Goal: Task Accomplishment & Management: Manage account settings

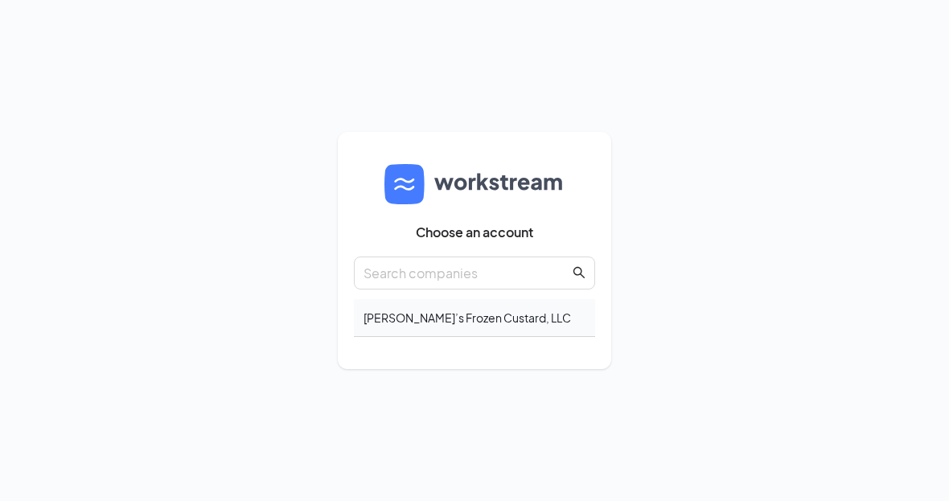
click at [490, 337] on div "[PERSON_NAME]’s Frozen Custard, LLC" at bounding box center [474, 318] width 241 height 38
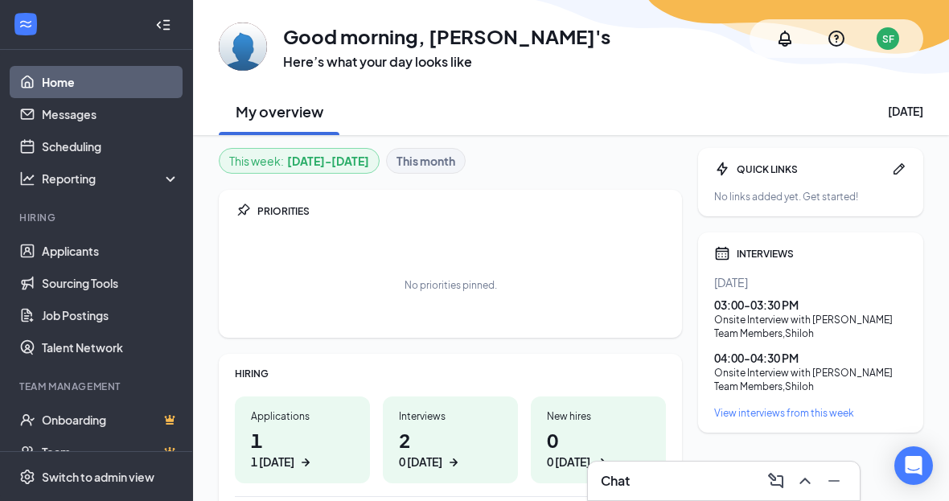
click at [880, 53] on div "SF" at bounding box center [887, 38] width 39 height 39
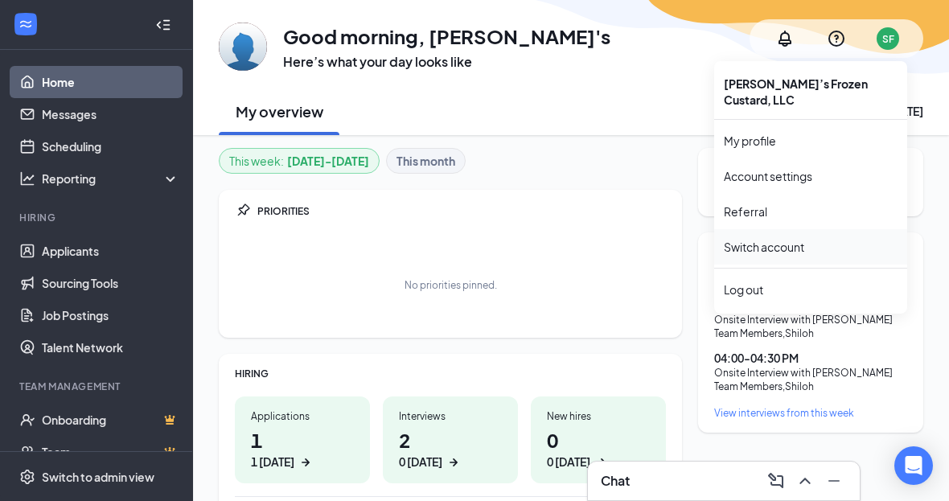
click at [796, 240] on link "Switch account" at bounding box center [764, 247] width 80 height 14
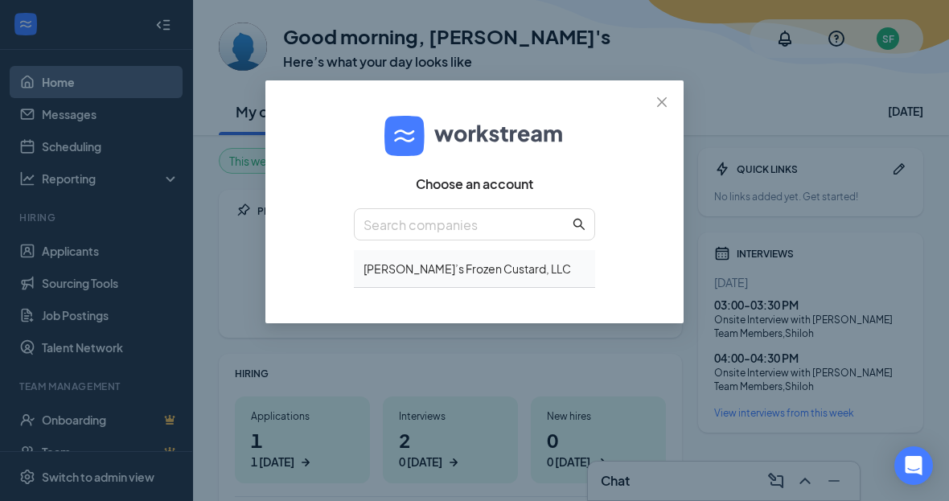
click at [491, 269] on div "Freddy’s Frozen Custard, LLC" at bounding box center [474, 269] width 241 height 38
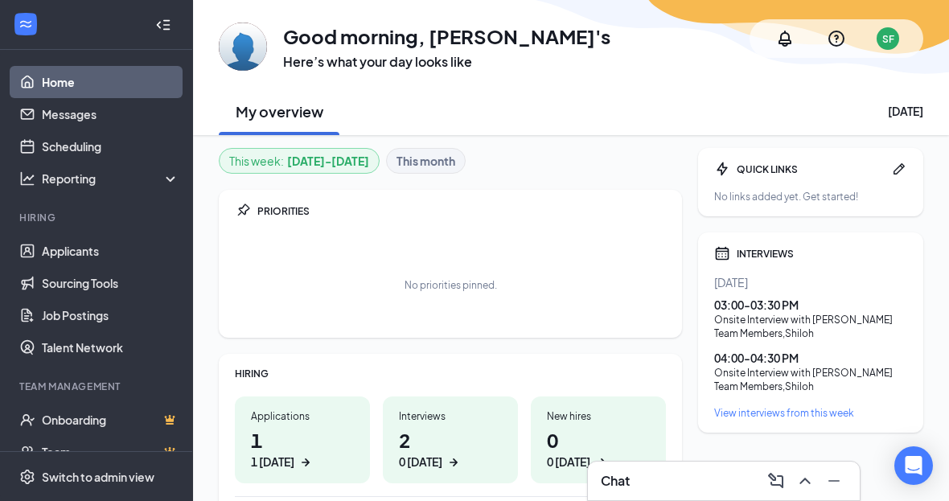
click at [896, 42] on div "SF" at bounding box center [887, 38] width 23 height 23
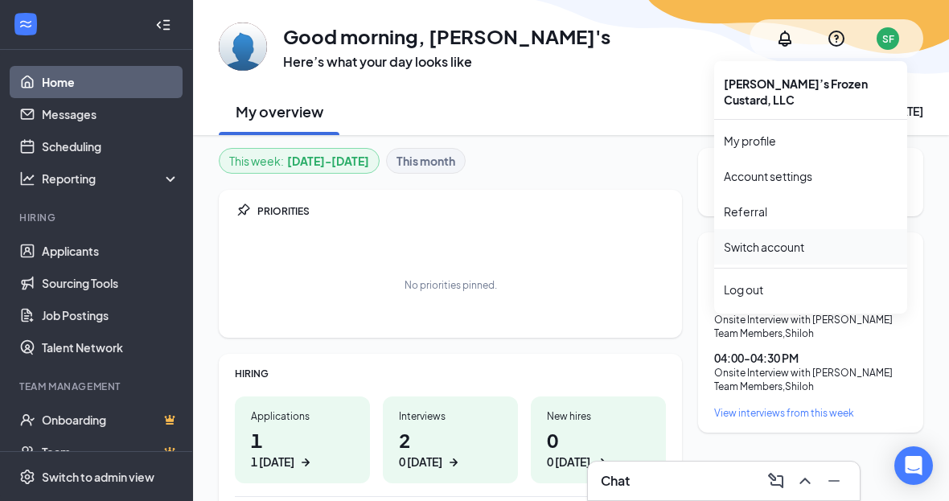
click at [789, 240] on link "Switch account" at bounding box center [764, 247] width 80 height 14
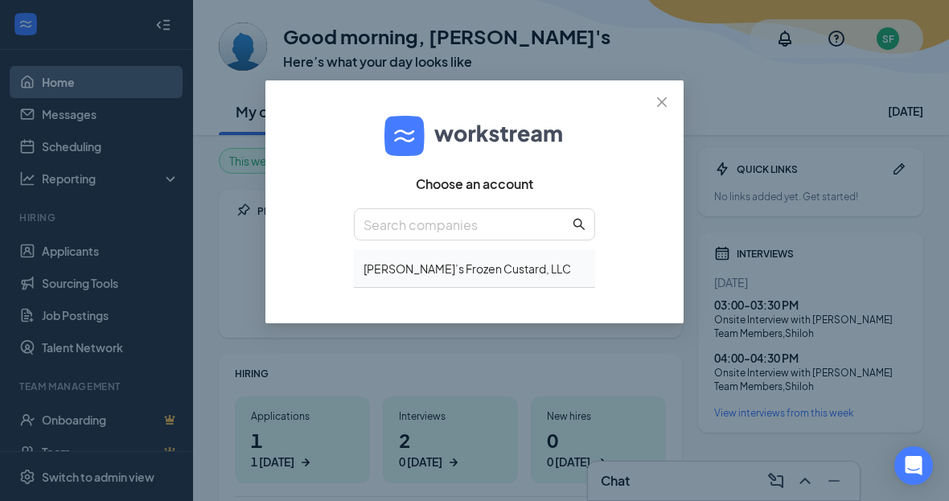
click at [477, 266] on div "Freddy’s Frozen Custard, LLC" at bounding box center [474, 269] width 241 height 38
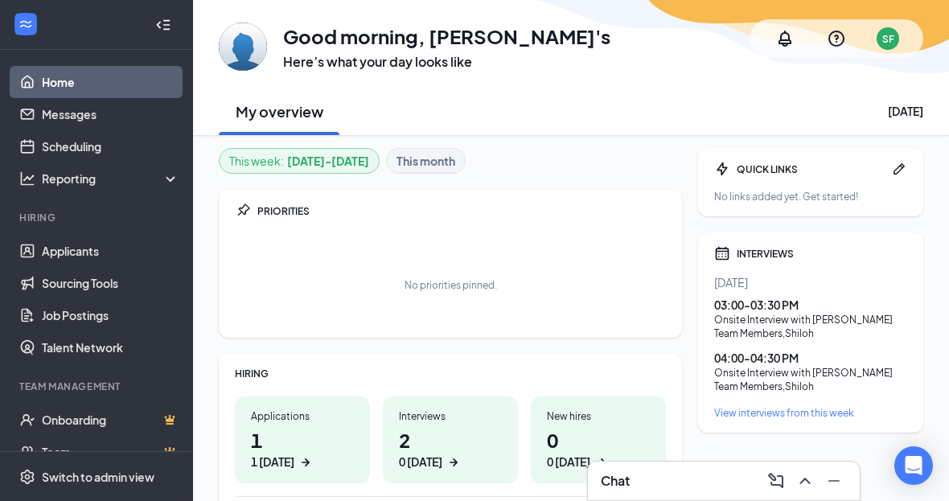
click at [892, 45] on div "SF" at bounding box center [888, 39] width 12 height 14
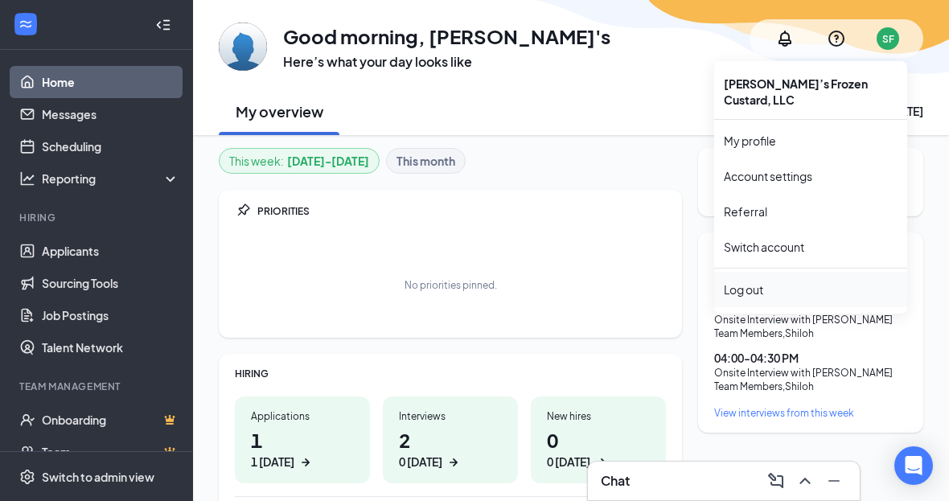
click at [762, 281] on div "Log out" at bounding box center [811, 289] width 174 height 16
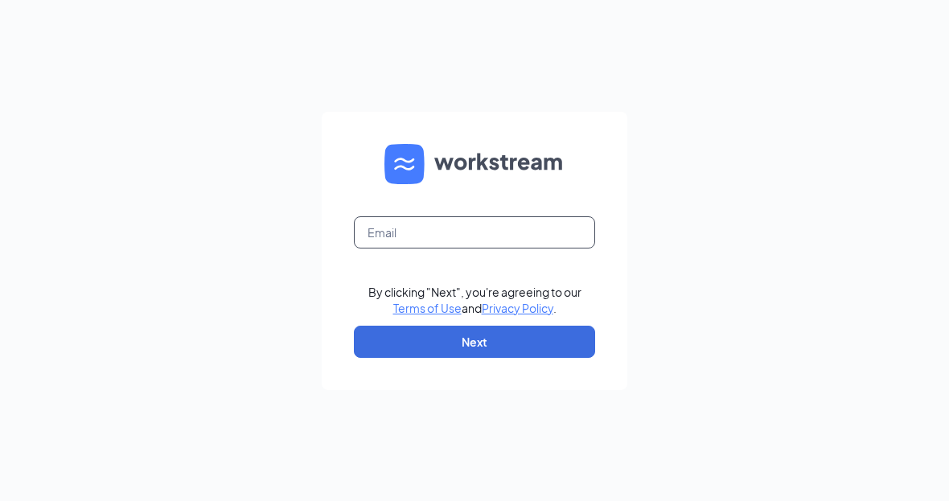
click at [564, 248] on input "text" at bounding box center [474, 232] width 241 height 32
type input "Da"
